Goal: Task Accomplishment & Management: Manage account settings

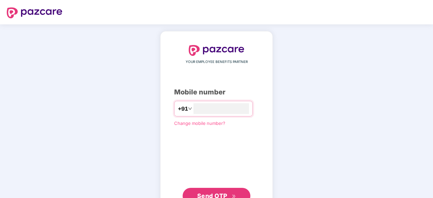
type input "**********"
click at [205, 191] on span "Send OTP" at bounding box center [216, 195] width 39 height 9
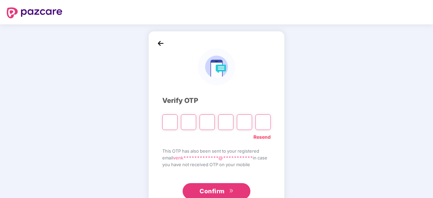
type input "*"
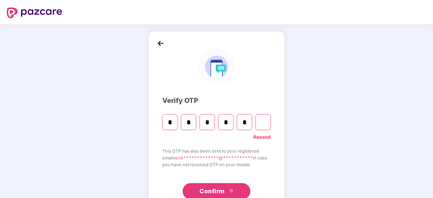
type input "*"
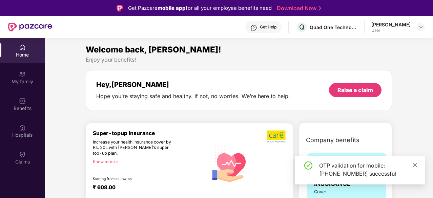
click at [414, 166] on icon "close" at bounding box center [414, 165] width 5 height 5
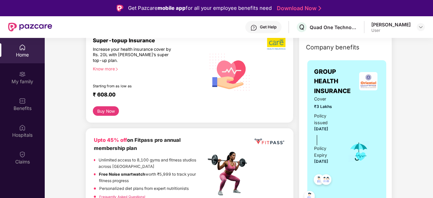
scroll to position [135, 0]
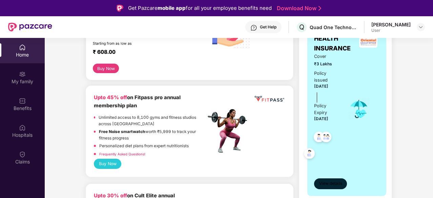
click at [337, 182] on span "View details" at bounding box center [330, 183] width 23 height 6
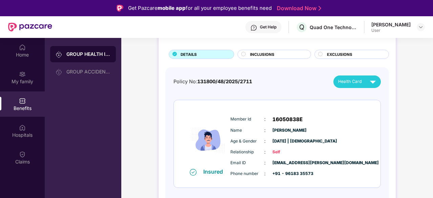
scroll to position [68, 0]
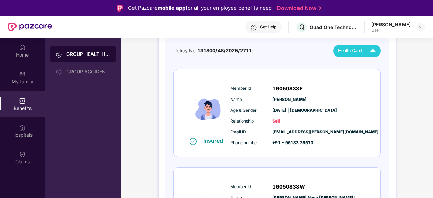
click at [352, 53] on span "Health Card" at bounding box center [350, 50] width 24 height 7
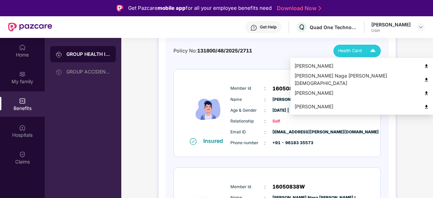
click at [376, 51] on img at bounding box center [373, 51] width 12 height 12
click at [372, 49] on img at bounding box center [373, 51] width 12 height 12
click at [423, 66] on img at bounding box center [425, 66] width 5 height 5
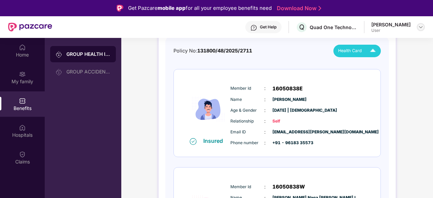
click at [418, 26] on img at bounding box center [420, 26] width 5 height 5
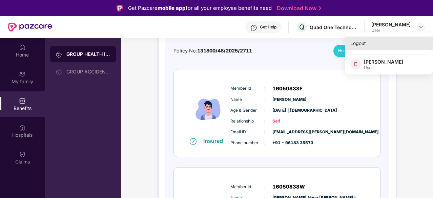
click at [363, 45] on div "Logout" at bounding box center [389, 43] width 88 height 13
